Goal: Information Seeking & Learning: Learn about a topic

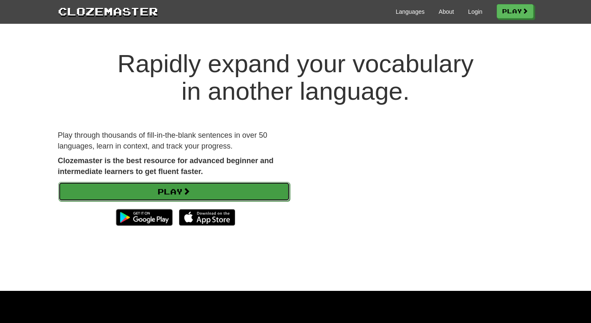
click at [212, 184] on link "Play" at bounding box center [174, 191] width 232 height 19
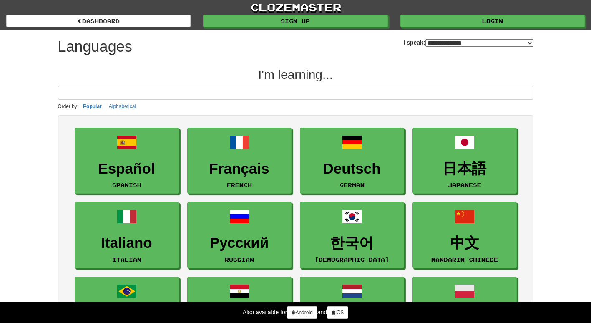
select select "*******"
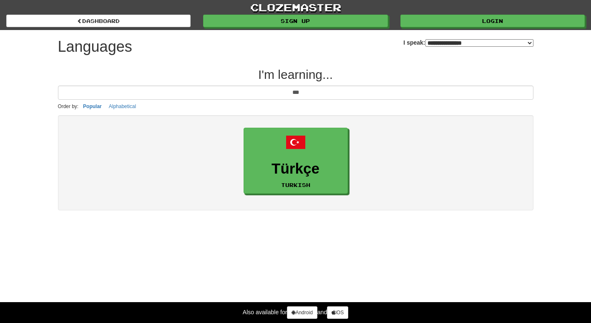
type input "***"
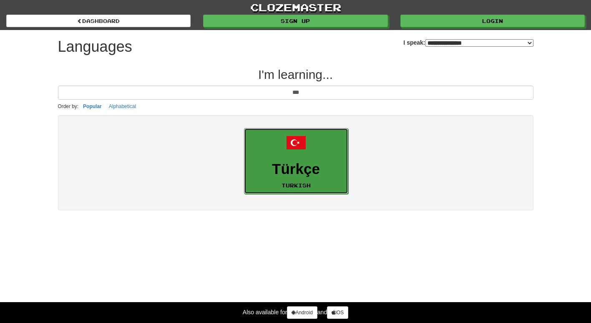
click at [293, 133] on span at bounding box center [296, 143] width 20 height 20
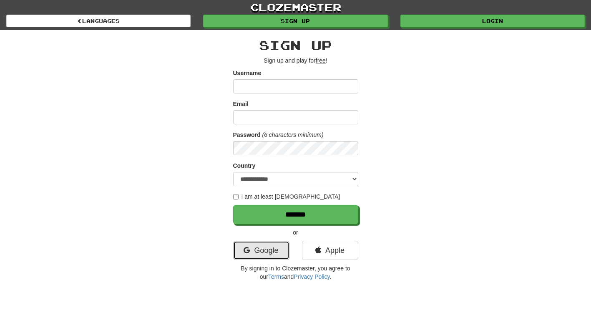
click at [264, 247] on link "Google" at bounding box center [261, 250] width 56 height 19
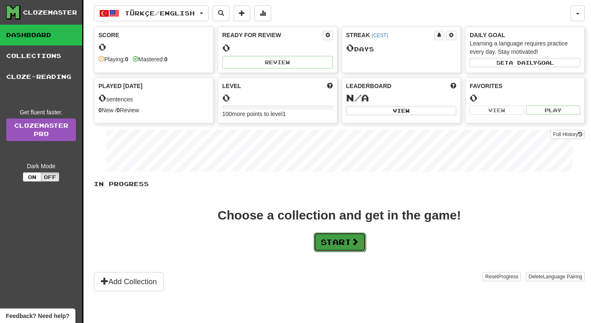
click at [349, 241] on button "Start" at bounding box center [340, 241] width 52 height 19
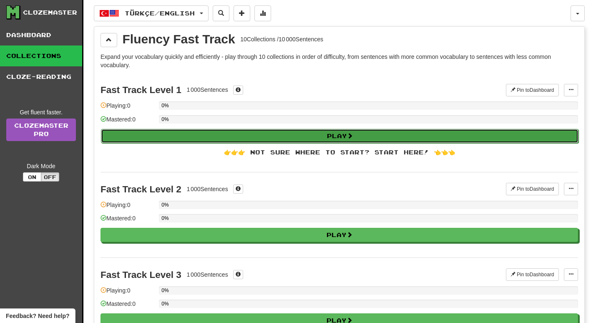
click at [261, 135] on button "Play" at bounding box center [340, 136] width 478 height 14
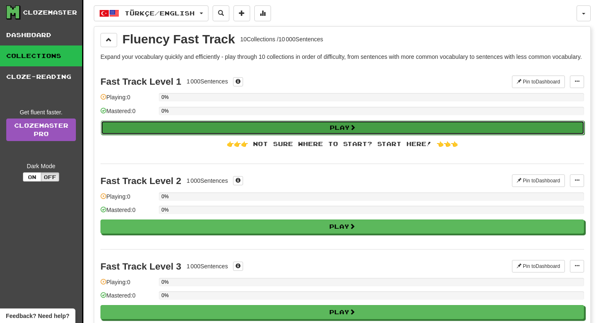
select select "**"
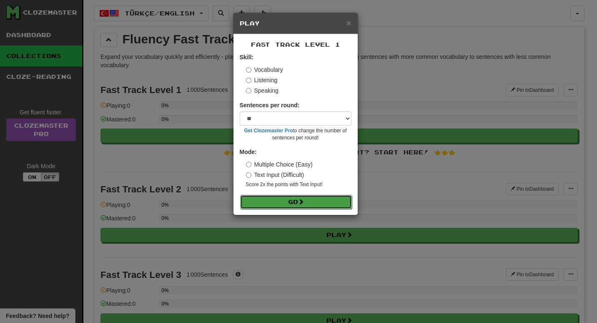
click at [325, 207] on button "Go" at bounding box center [296, 202] width 112 height 14
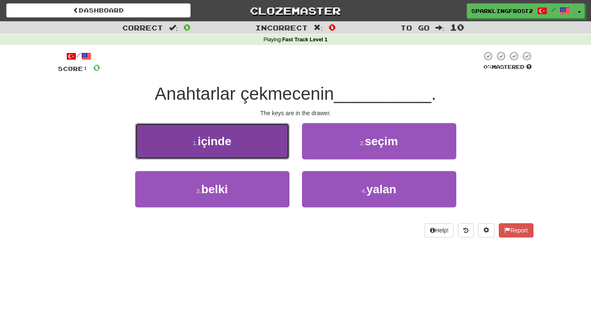
click at [277, 144] on button "1 . içinde" at bounding box center [212, 141] width 154 height 36
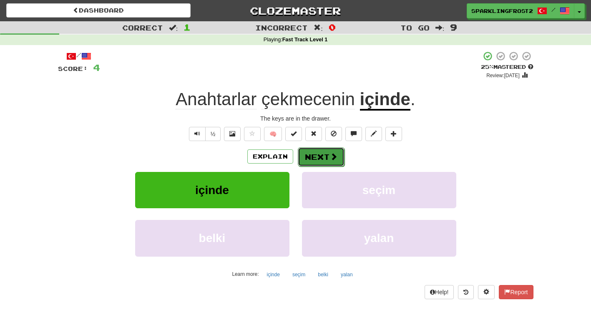
click at [323, 158] on button "Next" at bounding box center [321, 156] width 47 height 19
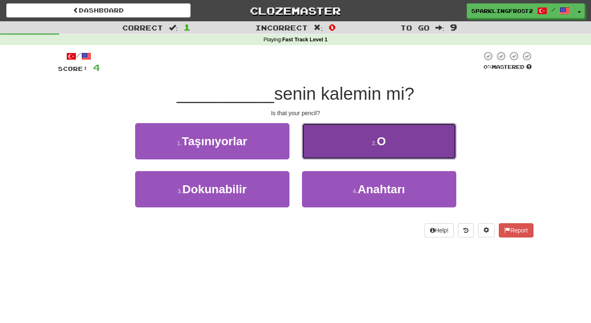
click at [350, 141] on button "2 . O" at bounding box center [379, 141] width 154 height 36
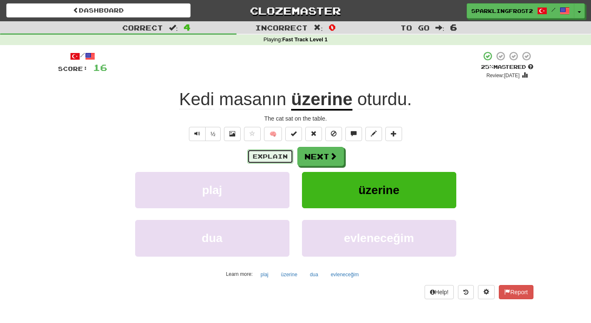
click at [271, 153] on button "Explain" at bounding box center [270, 156] width 46 height 14
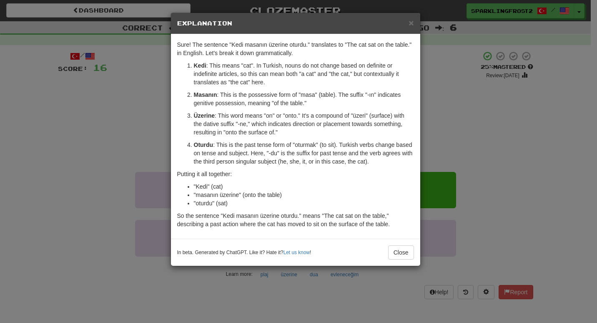
click at [414, 23] on div "× Explanation" at bounding box center [295, 23] width 249 height 21
click at [411, 22] on span "×" at bounding box center [411, 23] width 5 height 10
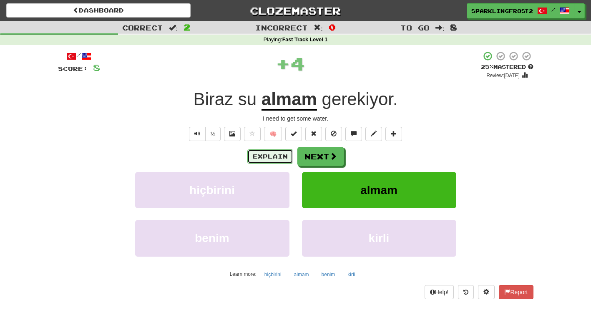
click at [275, 153] on button "Explain" at bounding box center [270, 156] width 46 height 14
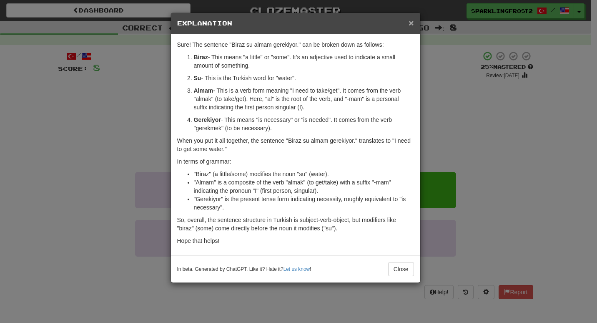
click at [413, 26] on span "×" at bounding box center [411, 23] width 5 height 10
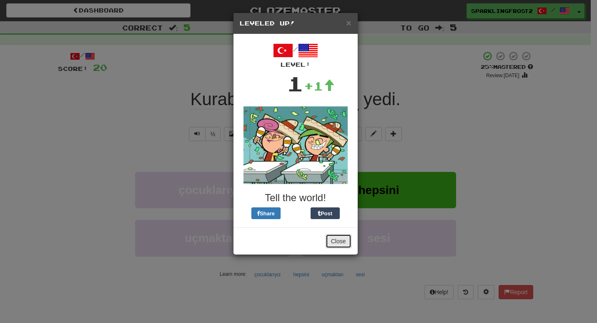
click at [342, 246] on button "Close" at bounding box center [339, 241] width 26 height 14
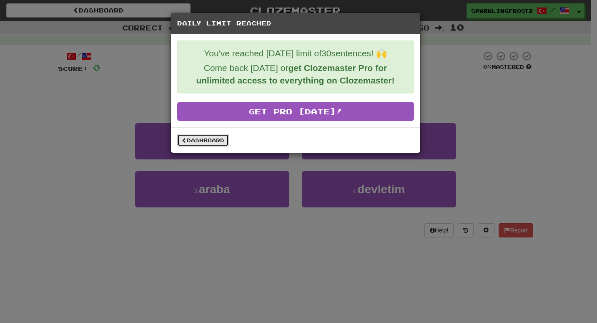
click at [213, 137] on link "Dashboard" at bounding box center [203, 140] width 52 height 13
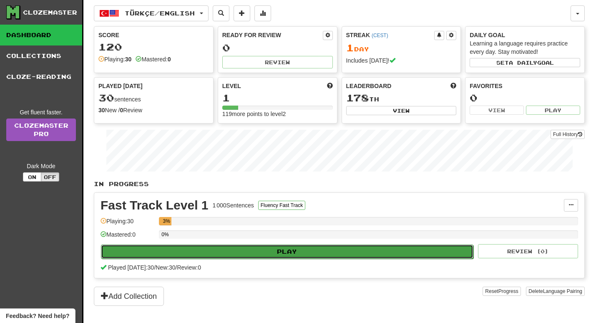
click at [229, 252] on button "Play" at bounding box center [287, 251] width 373 height 14
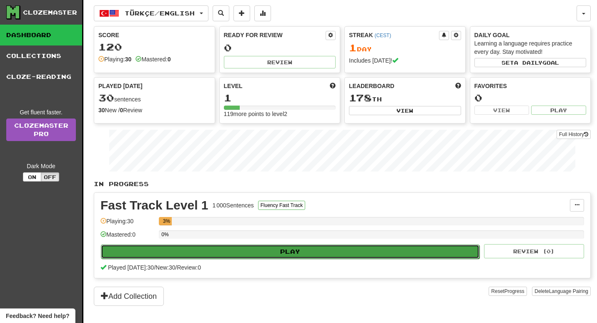
select select "**"
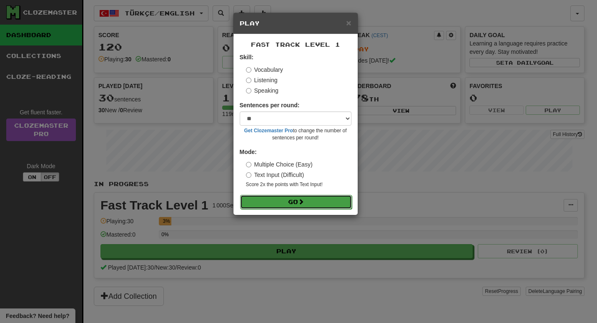
click at [261, 202] on button "Go" at bounding box center [296, 202] width 112 height 14
